Goal: Navigation & Orientation: Understand site structure

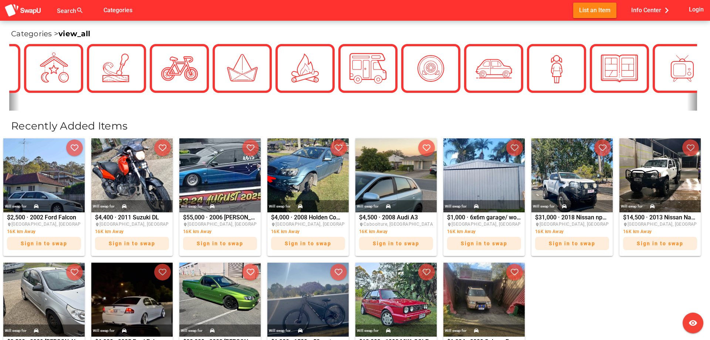
scroll to position [185, 0]
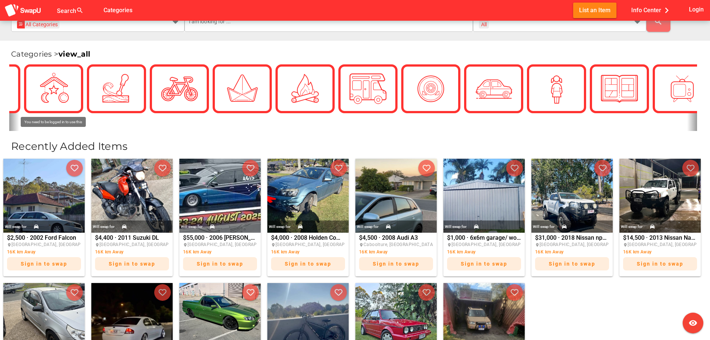
drag, startPoint x: 208, startPoint y: 49, endPoint x: 251, endPoint y: 54, distance: 43.6
click at [251, 54] on div "Categories > view_all" at bounding box center [355, 50] width 710 height 19
click at [80, 53] on link "view_all" at bounding box center [74, 54] width 32 height 9
click at [67, 51] on link "view_all" at bounding box center [74, 54] width 32 height 9
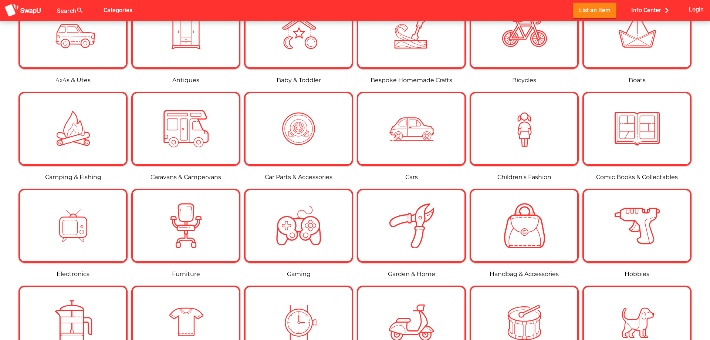
scroll to position [148, 0]
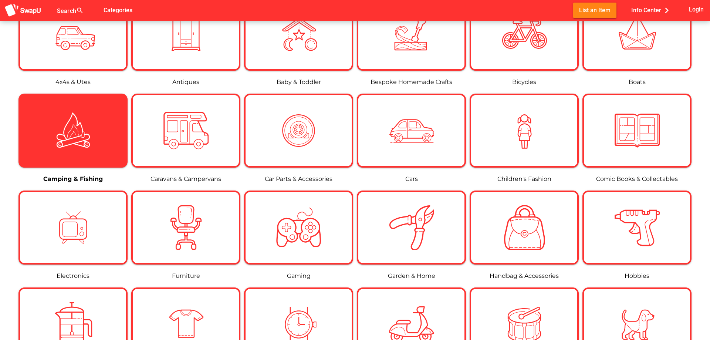
click at [41, 131] on div at bounding box center [73, 130] width 106 height 45
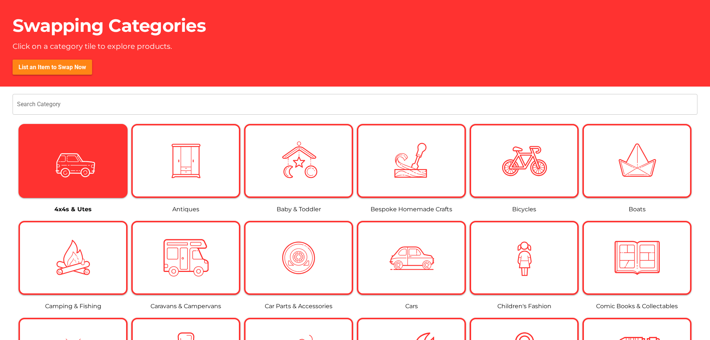
click at [90, 169] on div at bounding box center [73, 160] width 45 height 45
